Goal: Task Accomplishment & Management: Use online tool/utility

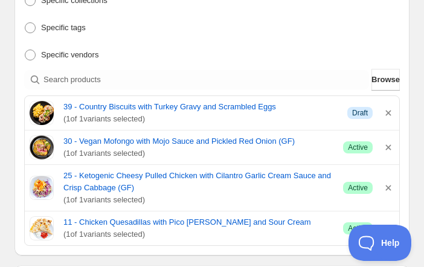
drag, startPoint x: 0, startPoint y: 0, endPoint x: 400, endPoint y: 2, distance: 400.0
click at [400, 2] on div "Product selection Entity type Specific products Specific collections Specific t…" at bounding box center [212, 96] width 395 height 317
